Goal: Transaction & Acquisition: Purchase product/service

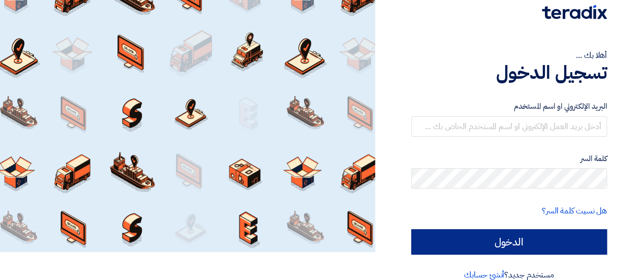
scroll to position [43, 0]
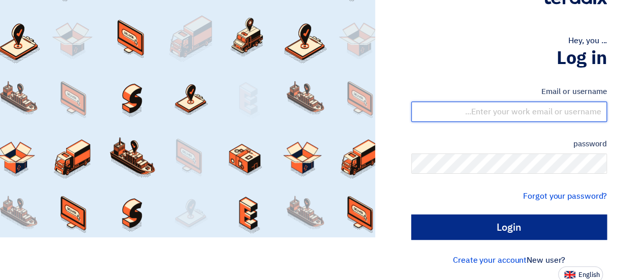
type input "[EMAIL_ADDRESS][DOMAIN_NAME]"
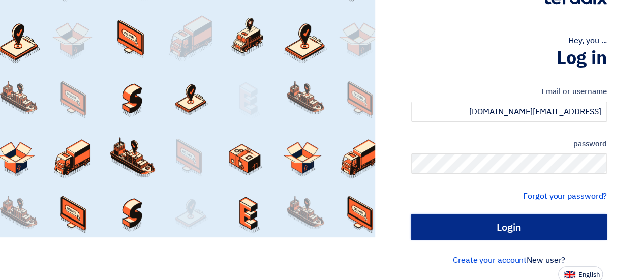
click at [531, 226] on input "Login" at bounding box center [509, 226] width 196 height 25
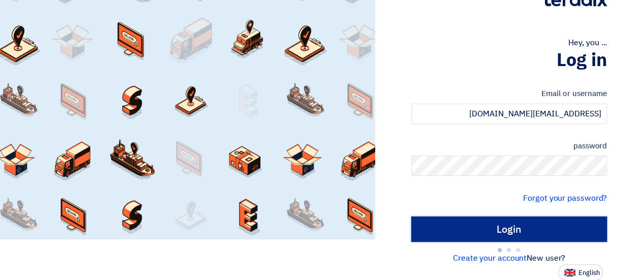
type input "Sign in"
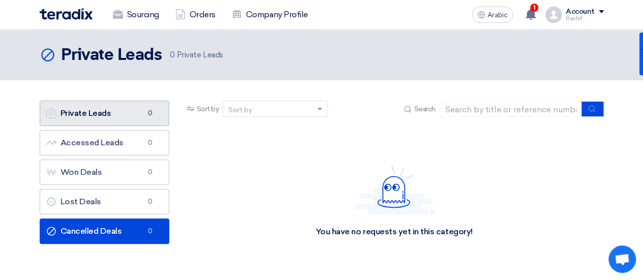
click at [92, 113] on font "Private Leads" at bounding box center [85, 113] width 51 height 10
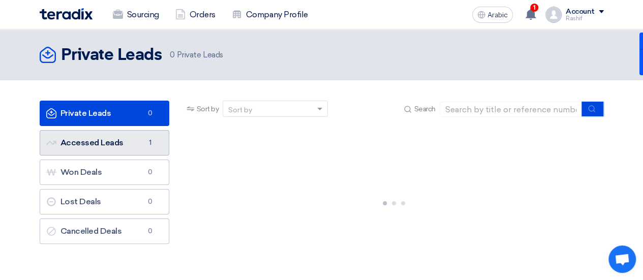
click at [98, 143] on font "Accessed Leads" at bounding box center [91, 143] width 63 height 10
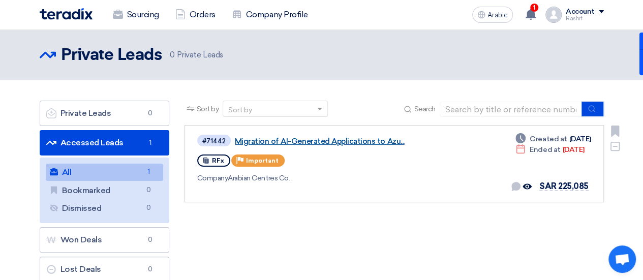
click at [336, 139] on font "Migration of AI-Generated Applications to Azu..." at bounding box center [320, 141] width 170 height 9
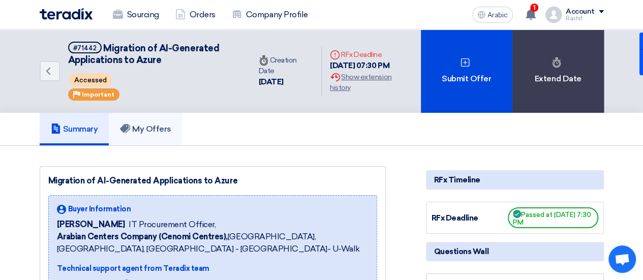
click at [138, 138] on link "My Offers" at bounding box center [146, 129] width 74 height 33
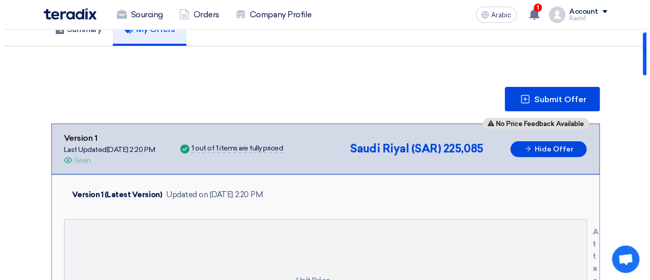
scroll to position [102, 0]
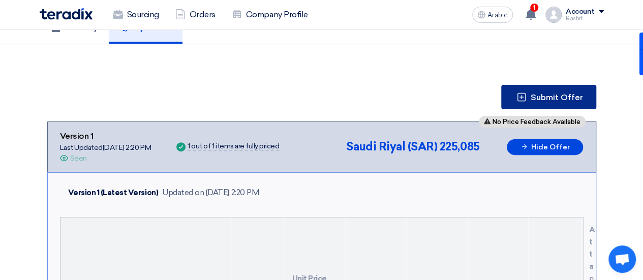
click at [528, 103] on button "Submit Offer" at bounding box center [548, 97] width 95 height 24
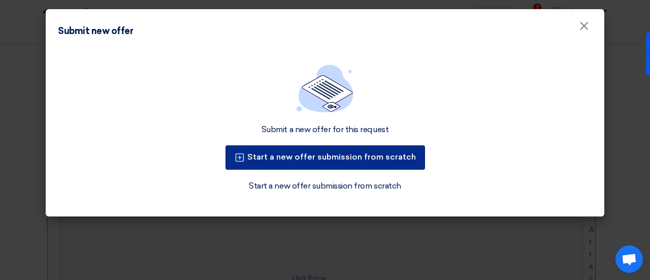
click at [300, 157] on font "Start a new offer submission from scratch" at bounding box center [331, 157] width 169 height 10
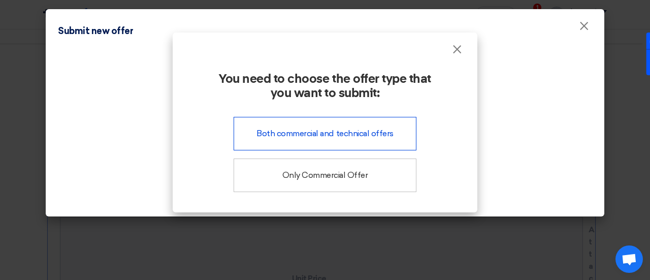
click at [345, 137] on font "Both commercial and technical offers" at bounding box center [325, 134] width 137 height 10
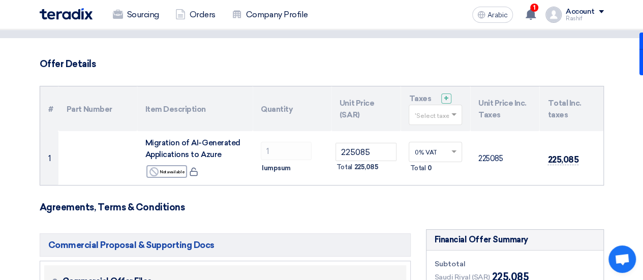
scroll to position [102, 0]
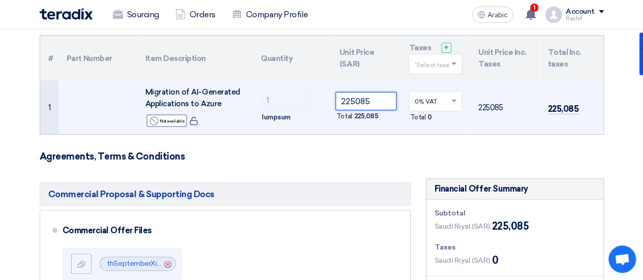
click at [369, 98] on input "225085" at bounding box center [365, 101] width 61 height 18
paste input "393788.22"
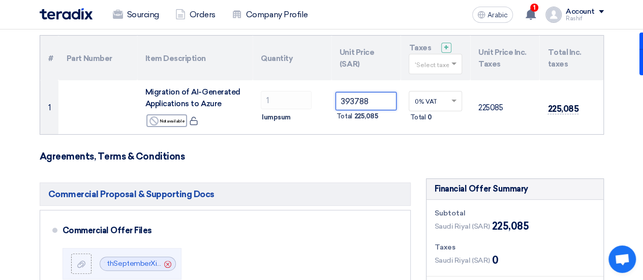
type input "393788"
click at [379, 160] on h3 "Agreements, Terms & Conditions" at bounding box center [322, 156] width 564 height 11
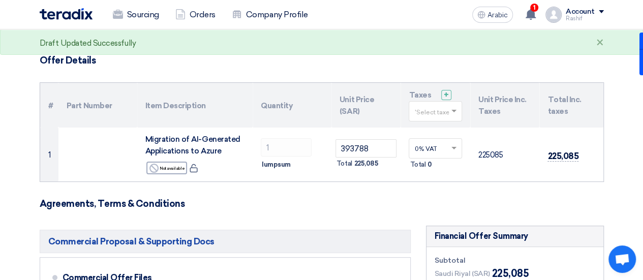
scroll to position [0, 0]
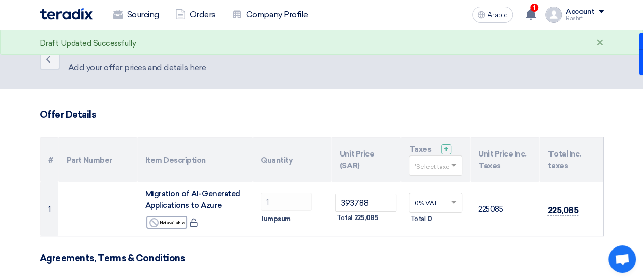
click at [449, 168] on span at bounding box center [455, 165] width 13 height 9
click at [379, 140] on th "Unit Price (SAR)" at bounding box center [366, 159] width 70 height 45
click at [436, 171] on input "text" at bounding box center [430, 166] width 32 height 17
click at [433, 185] on span "0% -VAT" at bounding box center [427, 184] width 26 height 7
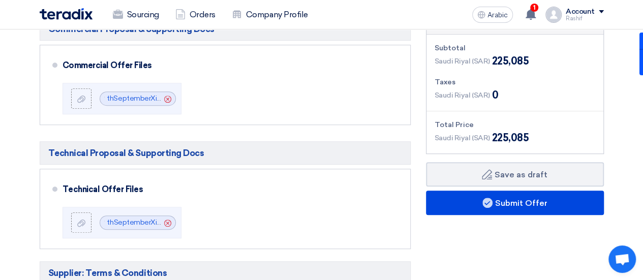
scroll to position [254, 0]
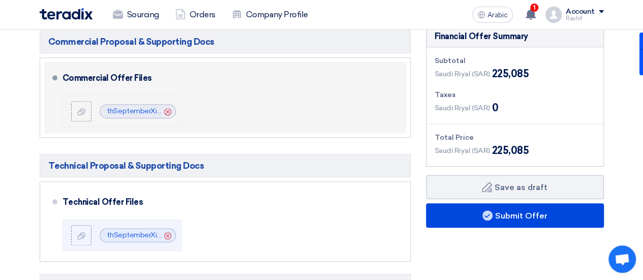
click at [162, 112] on div "Cancel" at bounding box center [167, 111] width 11 height 10
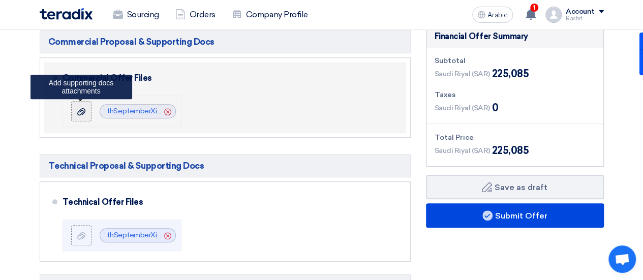
click at [83, 112] on use at bounding box center [81, 111] width 8 height 7
click at [0, 0] on input "file" at bounding box center [0, 0] width 0 height 0
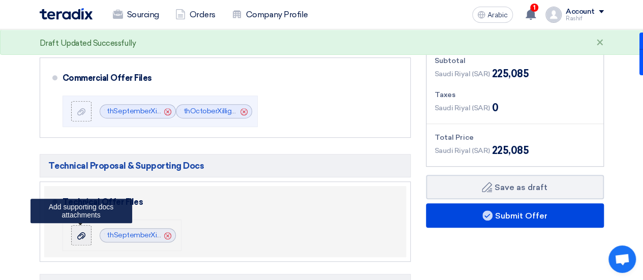
click at [79, 238] on use at bounding box center [81, 235] width 8 height 7
click at [0, 0] on input "file" at bounding box center [0, 0] width 0 height 0
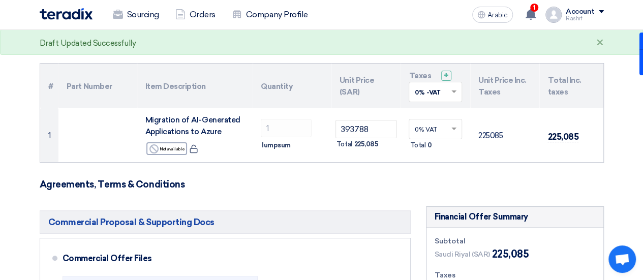
scroll to position [51, 0]
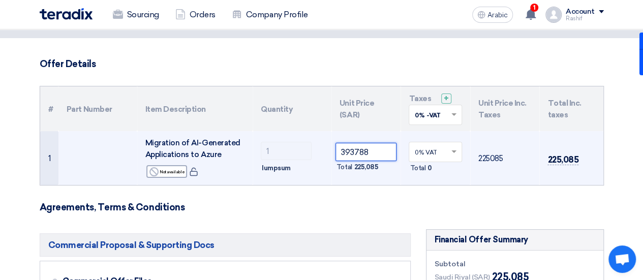
click at [373, 153] on input "393788" at bounding box center [365, 152] width 61 height 18
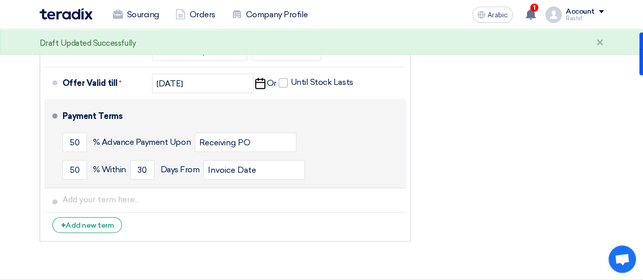
scroll to position [508, 0]
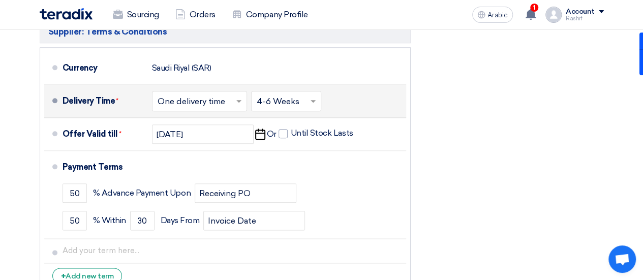
click at [298, 103] on input "text" at bounding box center [287, 102] width 60 height 15
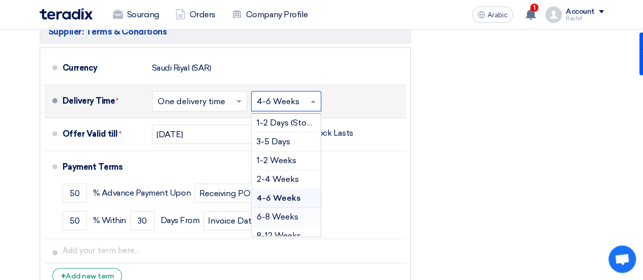
click at [274, 212] on font "6-8 Weeks" at bounding box center [278, 217] width 42 height 10
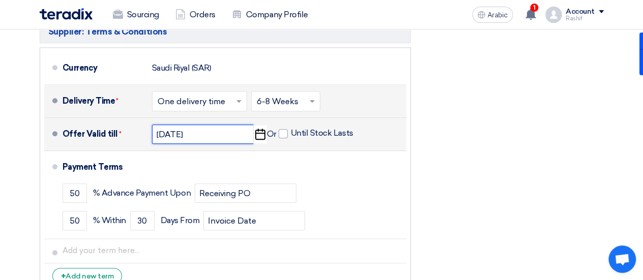
click at [182, 138] on input "[DATE]" at bounding box center [203, 133] width 102 height 19
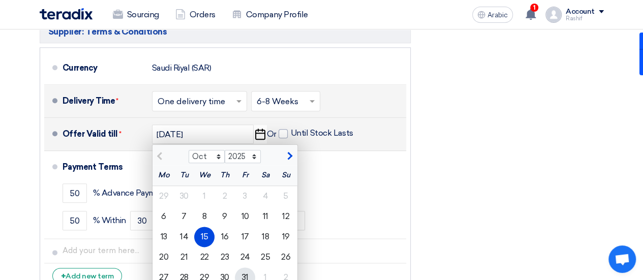
click at [245, 272] on font "31" at bounding box center [244, 277] width 7 height 10
type input "[DATE]"
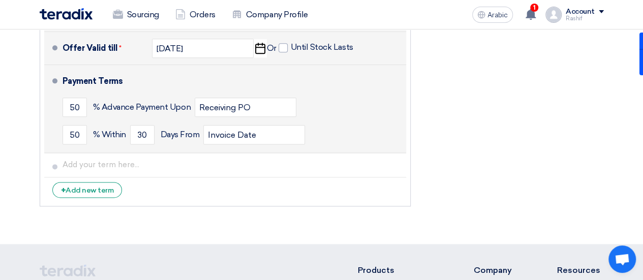
scroll to position [610, 0]
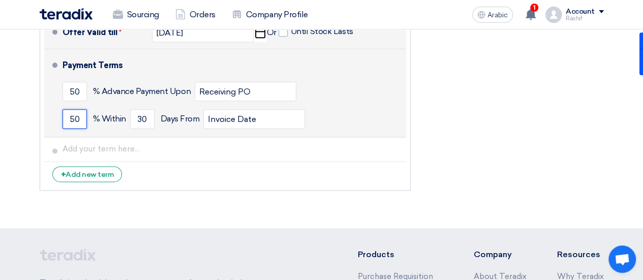
drag, startPoint x: 72, startPoint y: 118, endPoint x: 87, endPoint y: 141, distance: 27.5
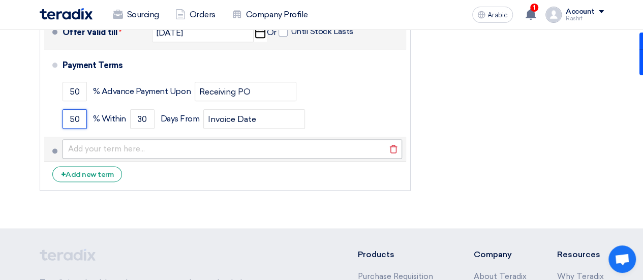
click at [72, 119] on input "50" at bounding box center [74, 118] width 24 height 19
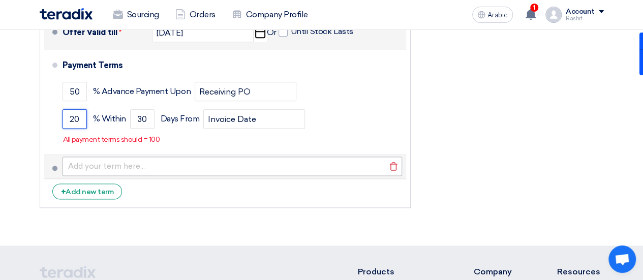
type input "20"
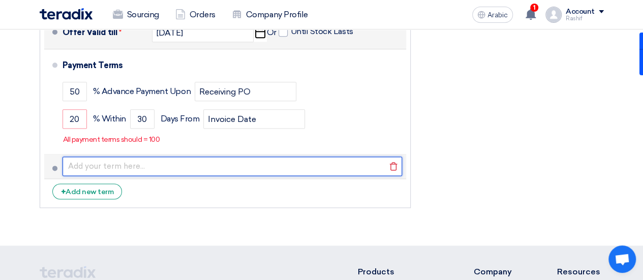
click at [303, 165] on input "text" at bounding box center [231, 165] width 339 height 19
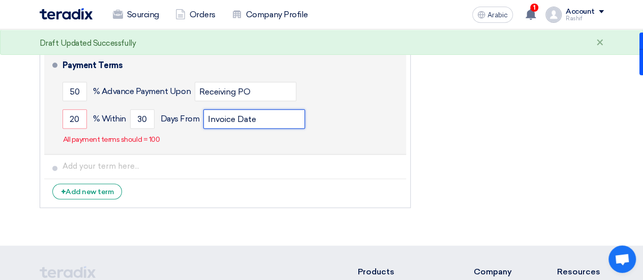
click at [214, 119] on input "Invoice Date" at bounding box center [254, 118] width 102 height 19
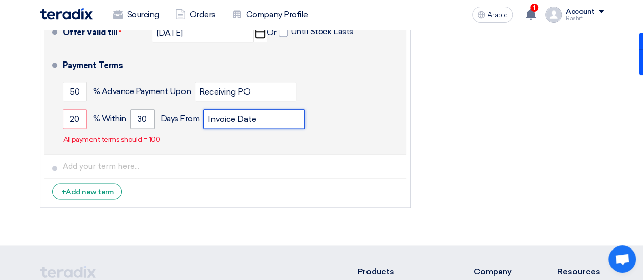
drag, startPoint x: 288, startPoint y: 120, endPoint x: 136, endPoint y: 119, distance: 151.4
click at [136, 119] on div "20 % [DATE] From Invoice Date" at bounding box center [231, 118] width 339 height 27
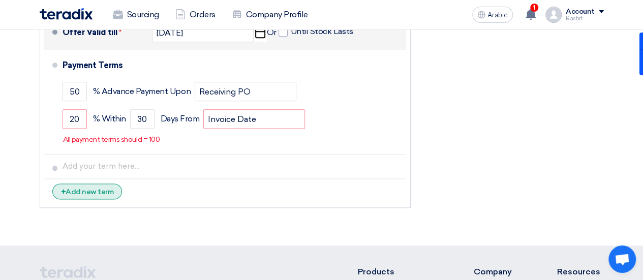
click at [86, 188] on font "Add new term" at bounding box center [90, 191] width 48 height 9
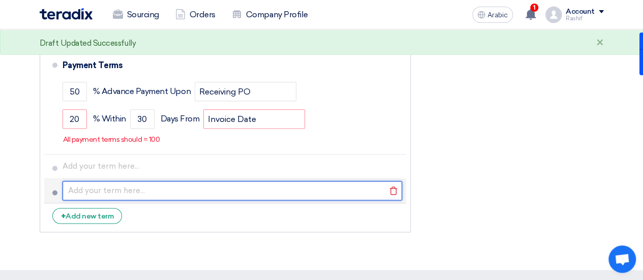
click at [89, 191] on input "text" at bounding box center [231, 190] width 339 height 19
paste input "25%"
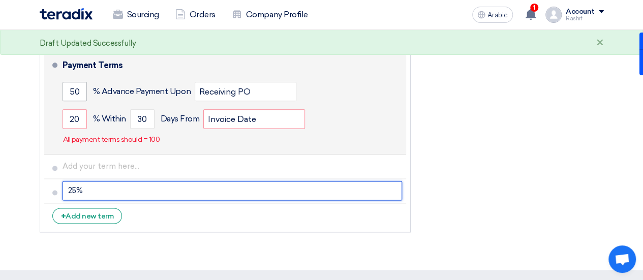
type input "25%"
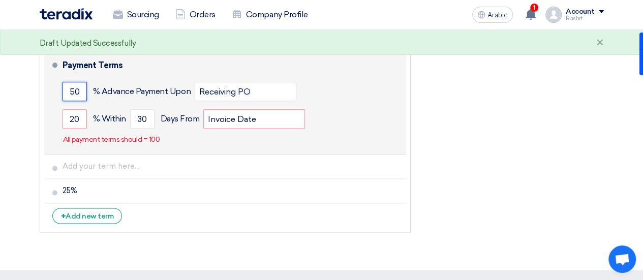
click at [73, 89] on input "50" at bounding box center [74, 91] width 24 height 19
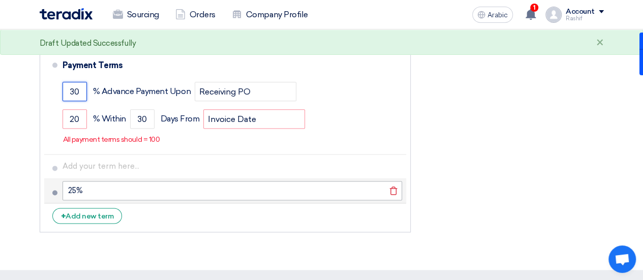
type input "30"
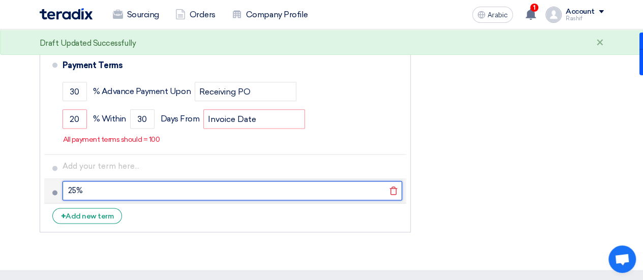
click at [151, 186] on input "25%" at bounding box center [231, 190] width 339 height 19
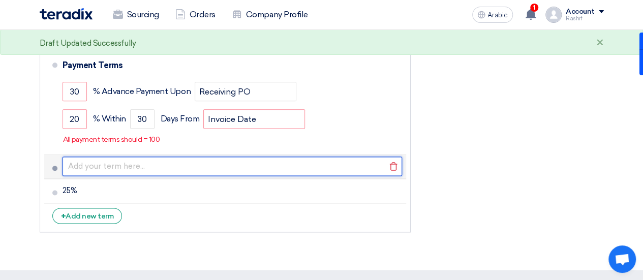
click at [128, 169] on input "text" at bounding box center [231, 165] width 339 height 19
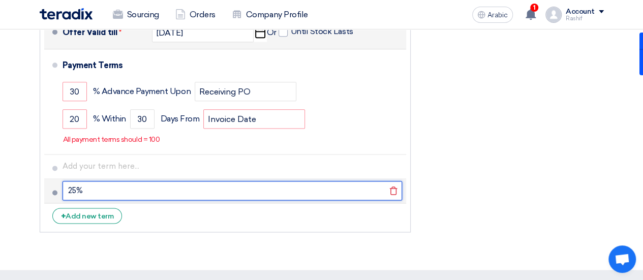
click at [121, 183] on input "25%" at bounding box center [231, 190] width 339 height 19
paste input "Completion of Migration of Cenomi Risk Management"
click at [83, 189] on input "25%Completion of Migration of Cenomi Risk Management" at bounding box center [231, 190] width 339 height 19
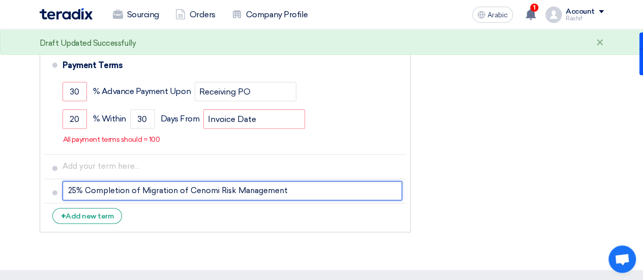
type input "25% Completion of Migration of Cenomi Risk Management"
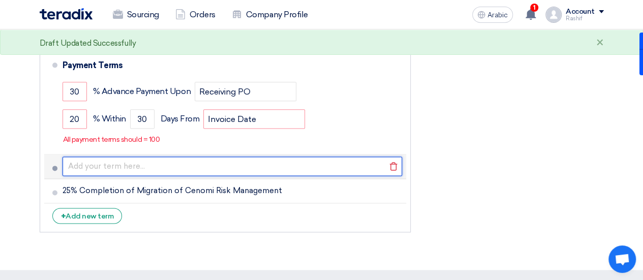
click at [120, 167] on input "text" at bounding box center [231, 165] width 339 height 19
paste input "Completion of Migration of Lease Contract Analytics Platform"
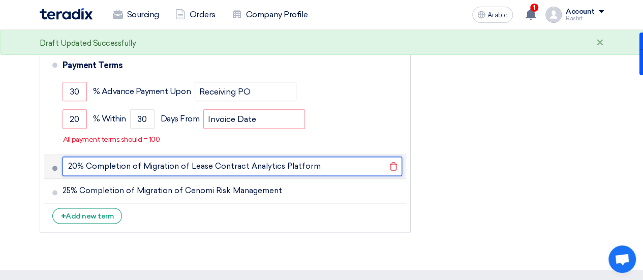
type input "20% Completion of Migration of Lease Contract Analytics Platform"
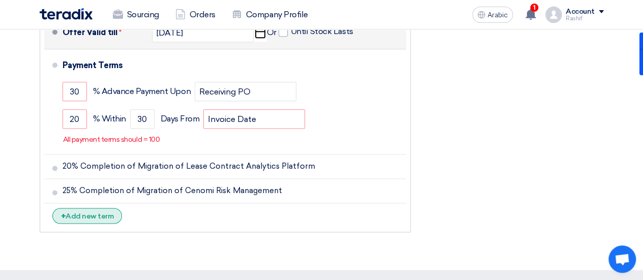
click at [88, 212] on font "Add new term" at bounding box center [90, 216] width 48 height 9
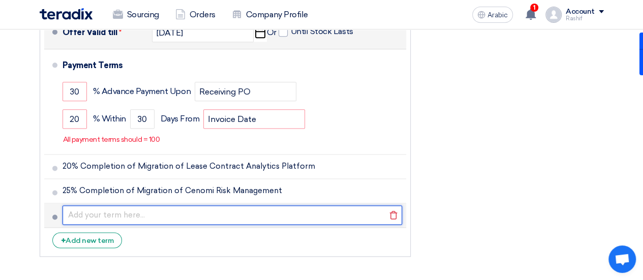
click at [87, 211] on input "text" at bounding box center [231, 214] width 339 height 19
paste input "Project Closure & Final Acceptance"
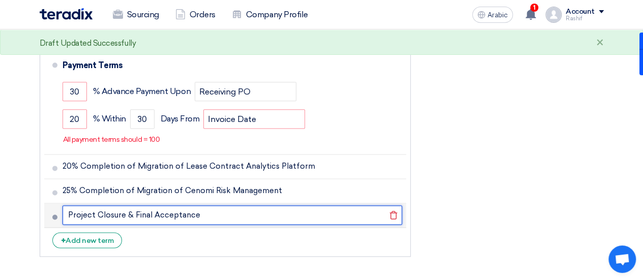
click at [67, 215] on input "Project Closure & Final Acceptance" at bounding box center [231, 214] width 339 height 19
type input "5% Project Closure & Final Acceptance"
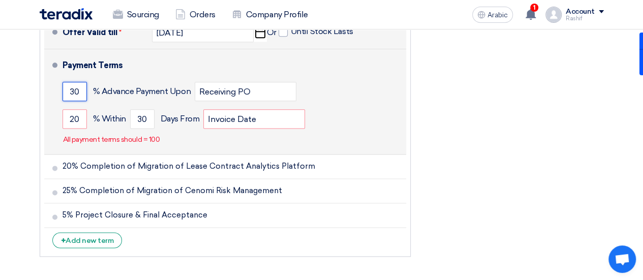
drag, startPoint x: 79, startPoint y: 90, endPoint x: 49, endPoint y: 90, distance: 30.0
click at [49, 90] on li "Payment Terms 30 % Advance Payment Upon Receiving PO 20 % Within 30" at bounding box center [225, 101] width 362 height 105
type input "50"
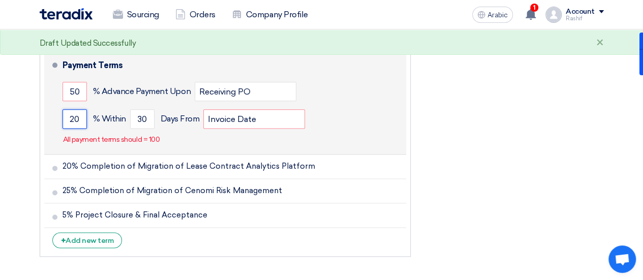
click at [79, 122] on input "20" at bounding box center [74, 118] width 24 height 19
type input "2"
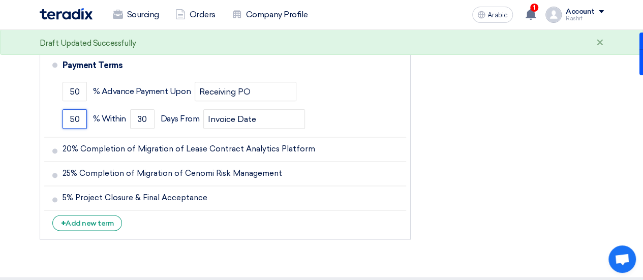
type input "50"
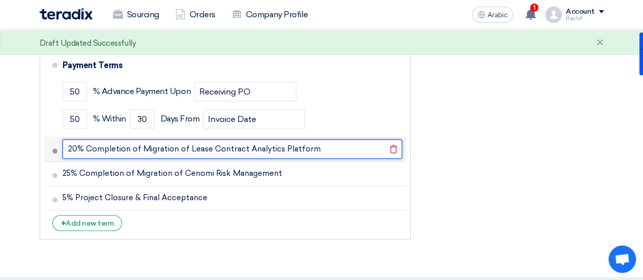
click at [272, 143] on input "20% Completion of Migration of Lease Contract Analytics Platform" at bounding box center [231, 148] width 339 height 19
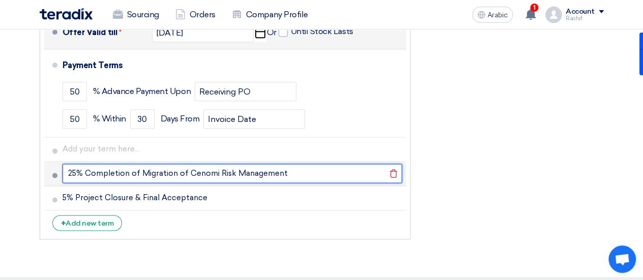
click at [226, 172] on input "25% Completion of Migration of Cenomi Risk Management" at bounding box center [231, 173] width 339 height 19
click at [226, 173] on input "25% Completion of Migration of Cenomi Risk Management" at bounding box center [231, 173] width 339 height 19
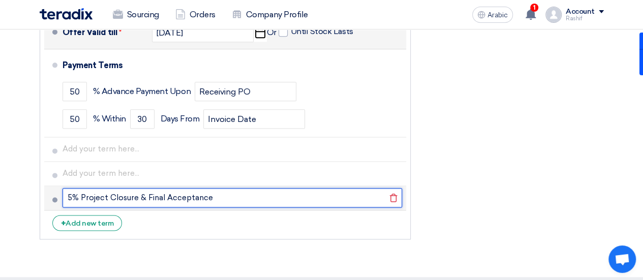
click at [178, 198] on input "5% Project Closure & Final Acceptance" at bounding box center [231, 197] width 339 height 19
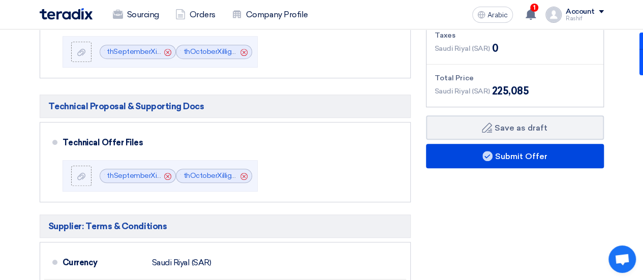
scroll to position [305, 0]
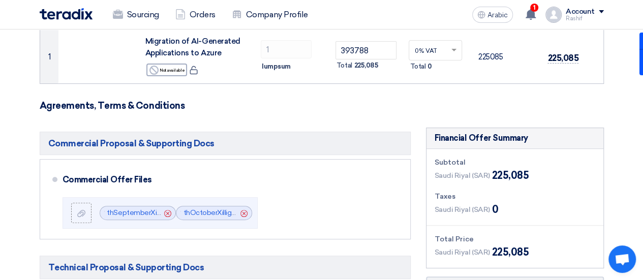
click at [497, 186] on div "Subtotal [GEOGRAPHIC_DATA] (SAR) 225,085 Taxes [GEOGRAPHIC_DATA] (SAR) 0 Total …" at bounding box center [514, 208] width 177 height 119
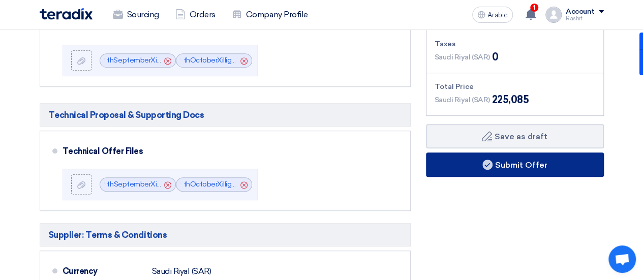
click at [525, 153] on button "Submit Offer" at bounding box center [515, 164] width 178 height 24
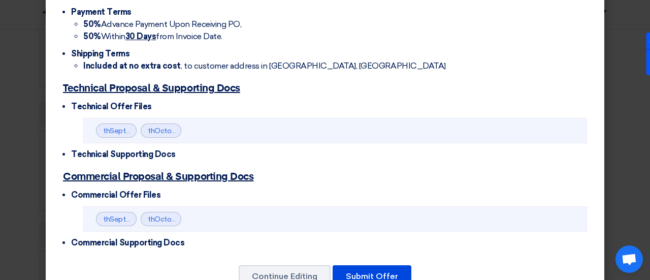
scroll to position [354, 0]
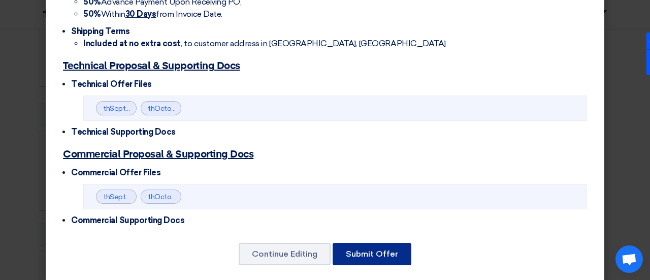
click at [369, 249] on font "Submit Offer" at bounding box center [372, 254] width 52 height 10
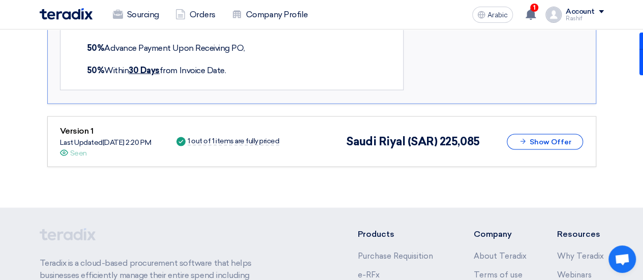
scroll to position [942, 0]
click at [550, 137] on font "Show Offer" at bounding box center [550, 141] width 42 height 9
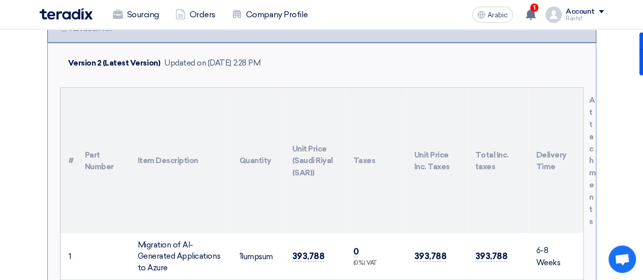
scroll to position [180, 0]
